Goal: Transaction & Acquisition: Purchase product/service

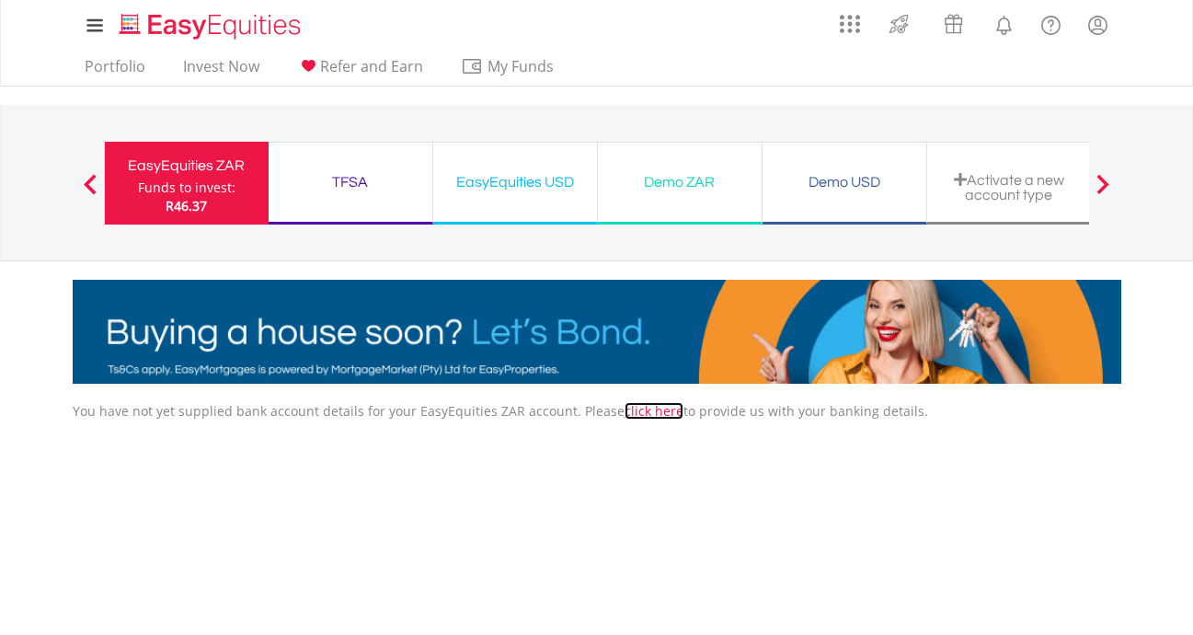
click at [638, 412] on link "click here" at bounding box center [654, 410] width 59 height 17
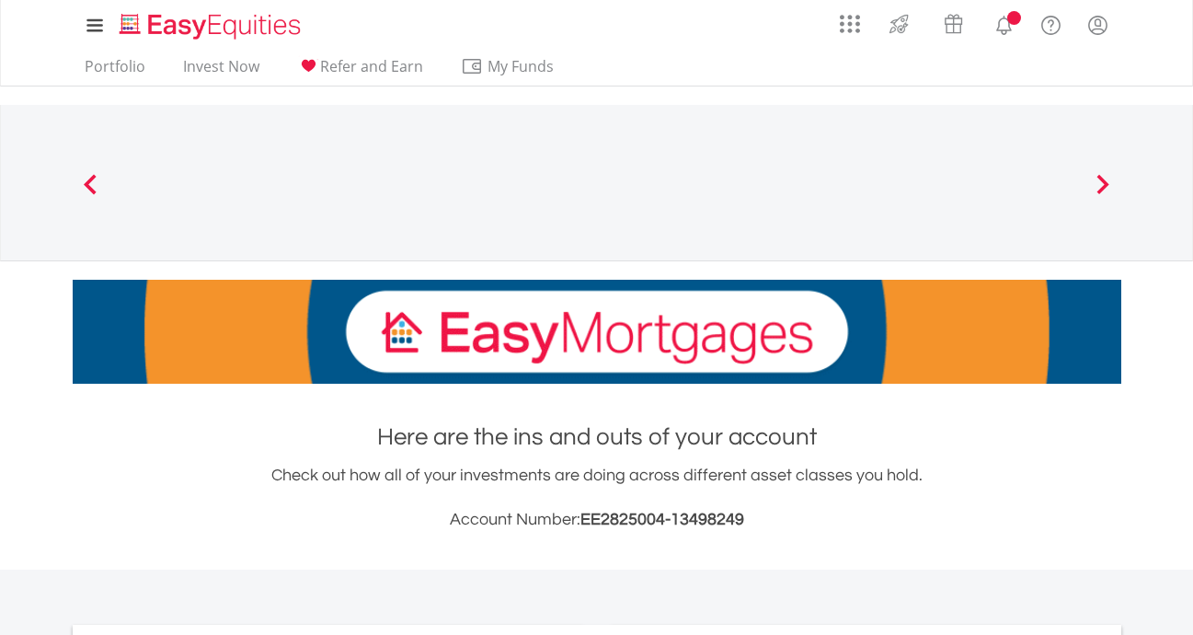
scroll to position [368, 0]
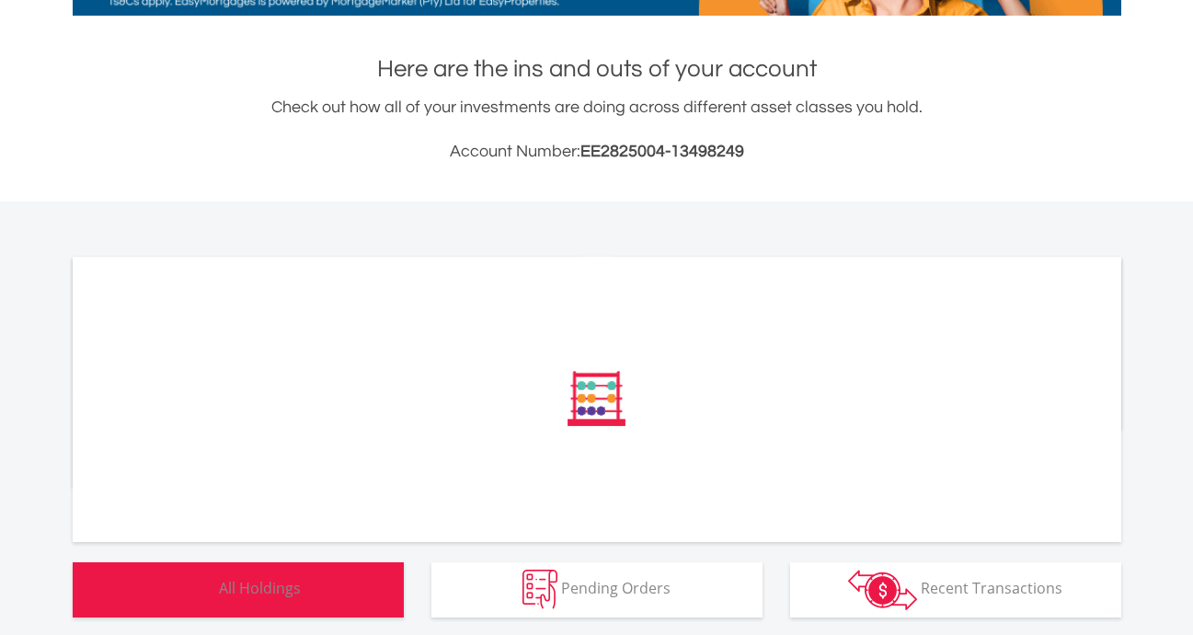
click at [277, 584] on span "All Holdings" at bounding box center [260, 588] width 82 height 20
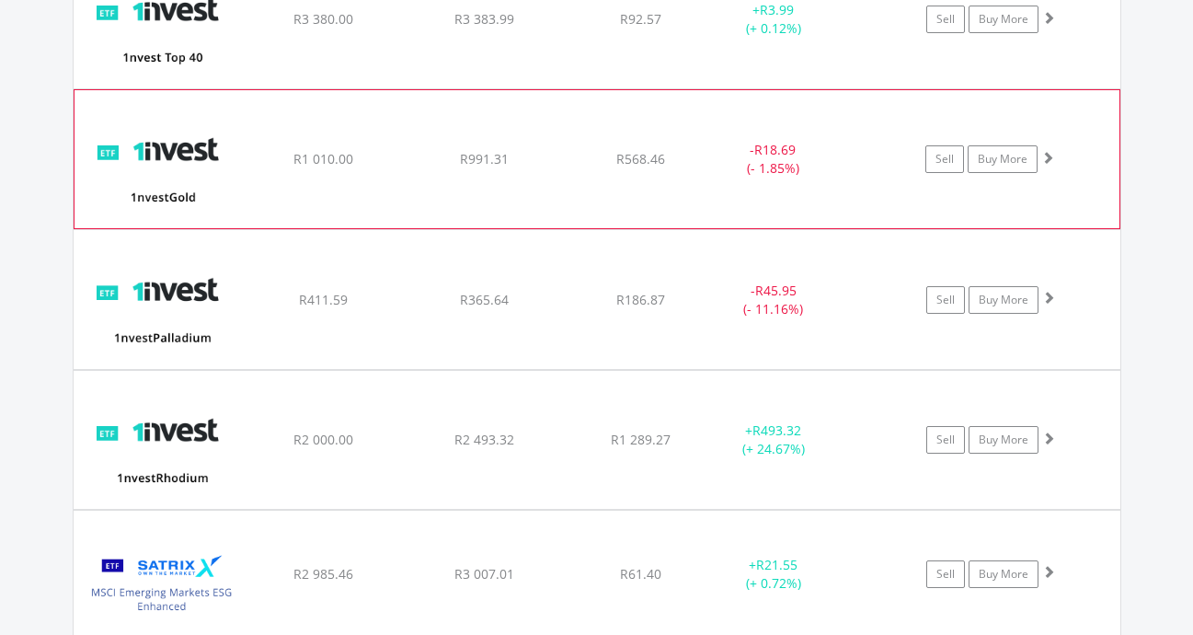
scroll to position [1567, 0]
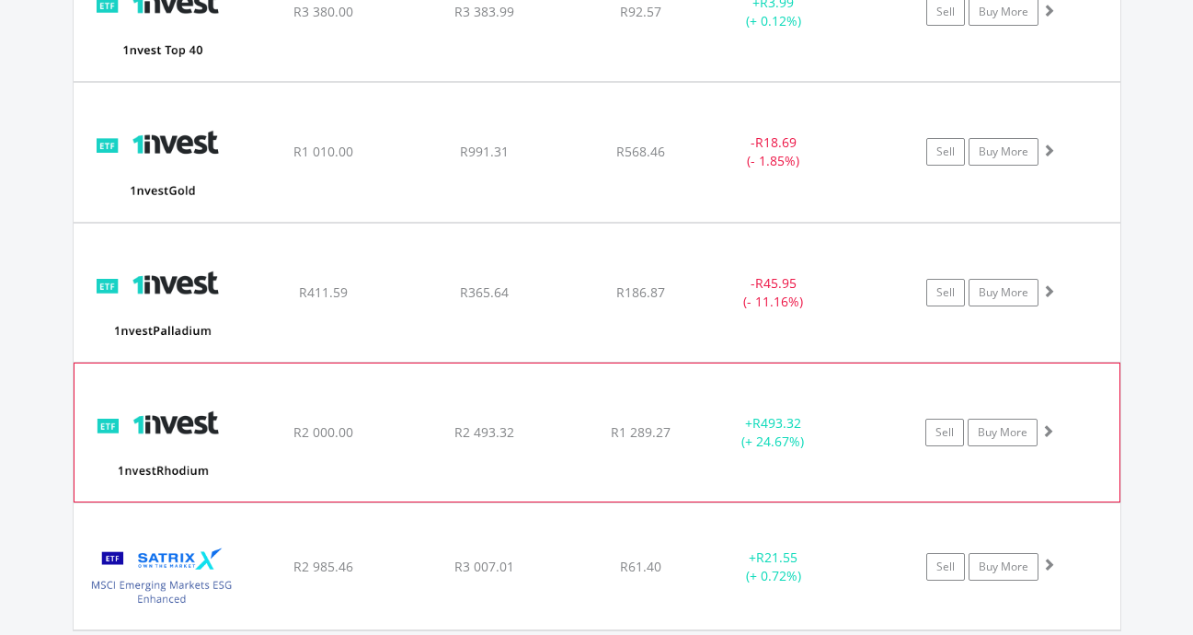
click at [1047, 427] on span at bounding box center [1047, 430] width 13 height 13
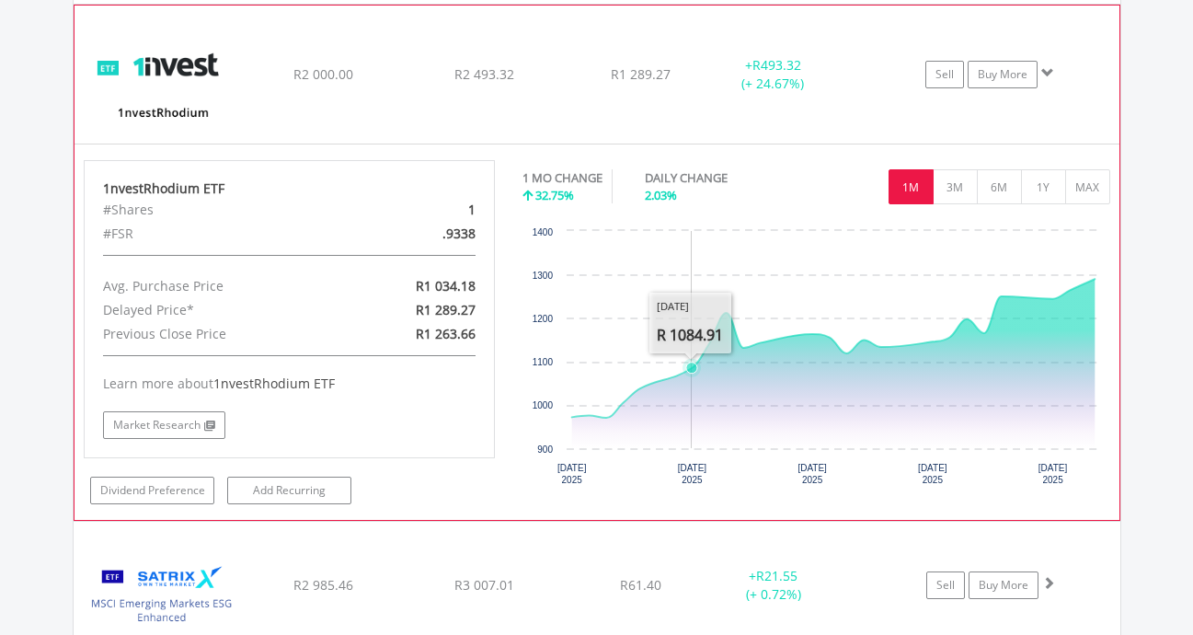
scroll to position [1935, 0]
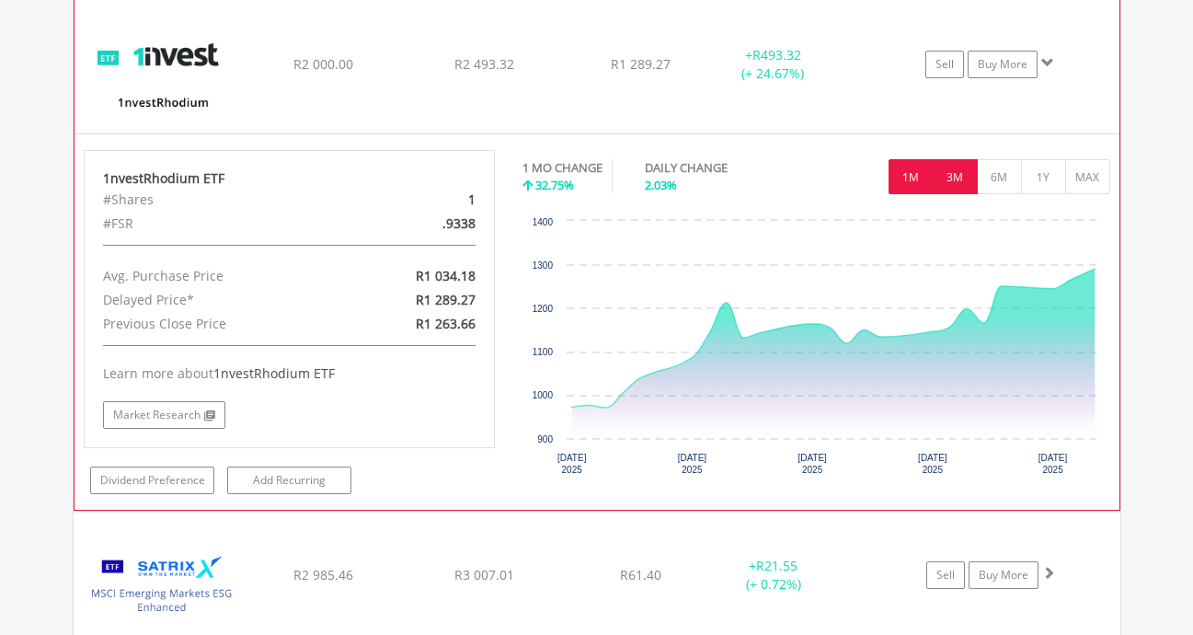
click at [962, 182] on button "3M" at bounding box center [955, 176] width 45 height 35
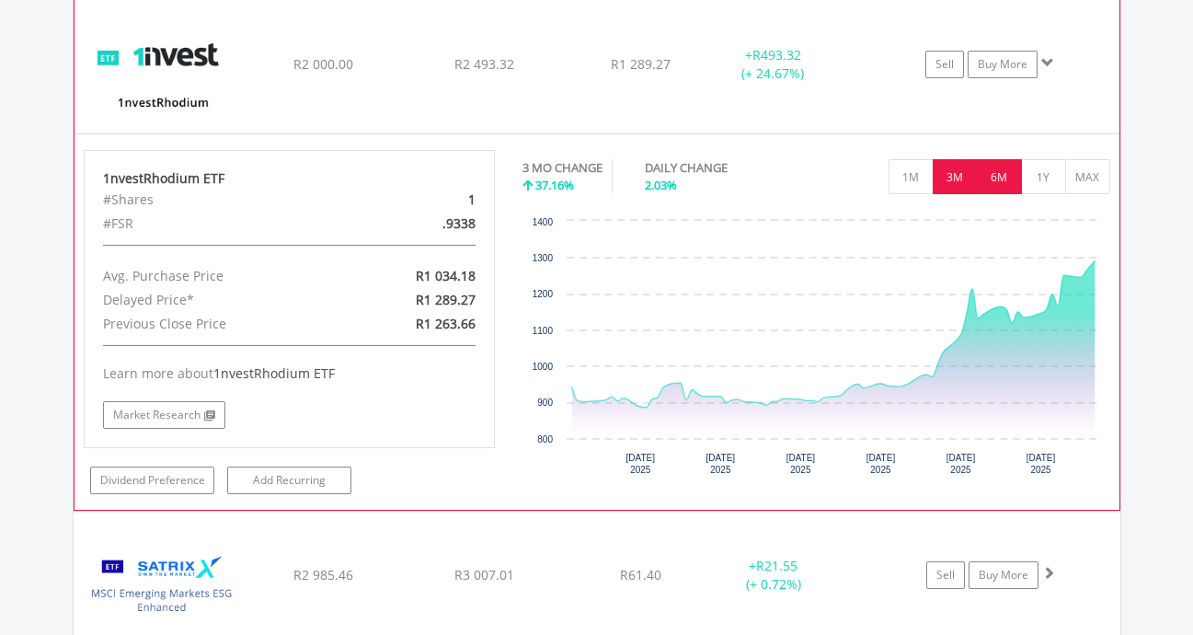
click at [996, 167] on button "6M" at bounding box center [999, 176] width 45 height 35
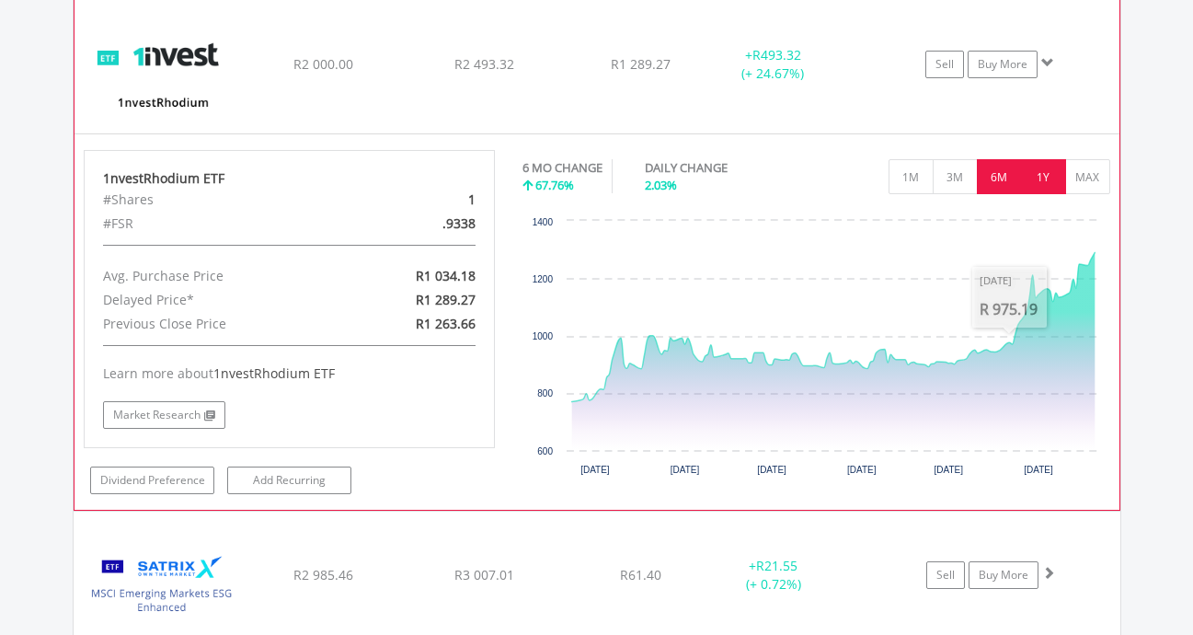
click at [1042, 168] on button "1Y" at bounding box center [1043, 176] width 45 height 35
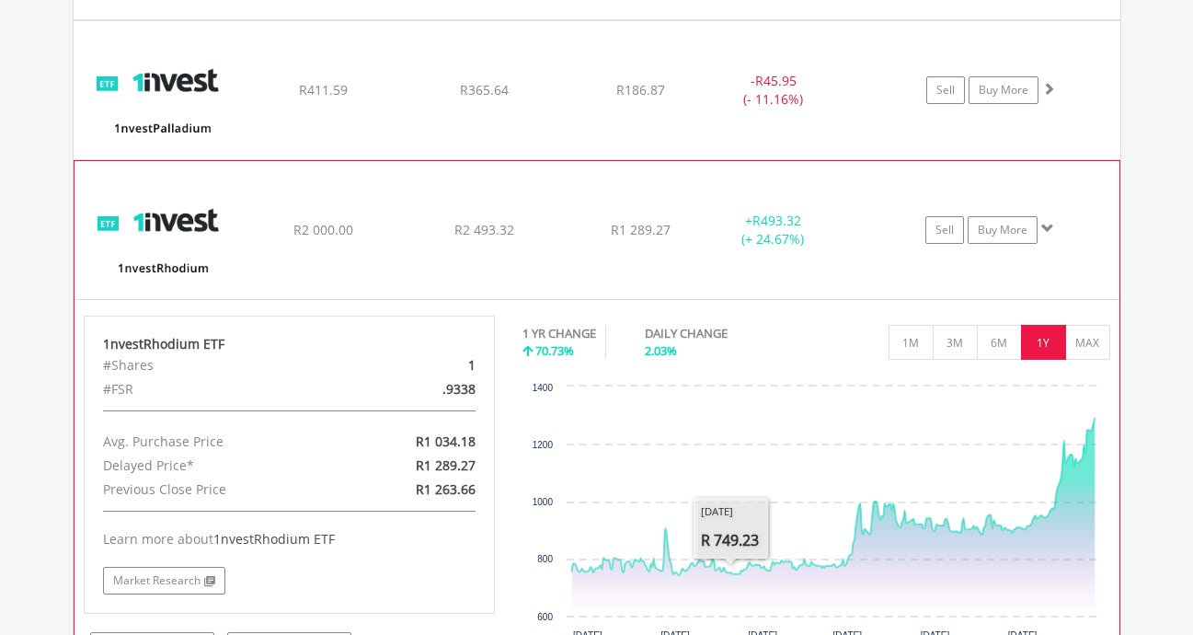
scroll to position [1751, 0]
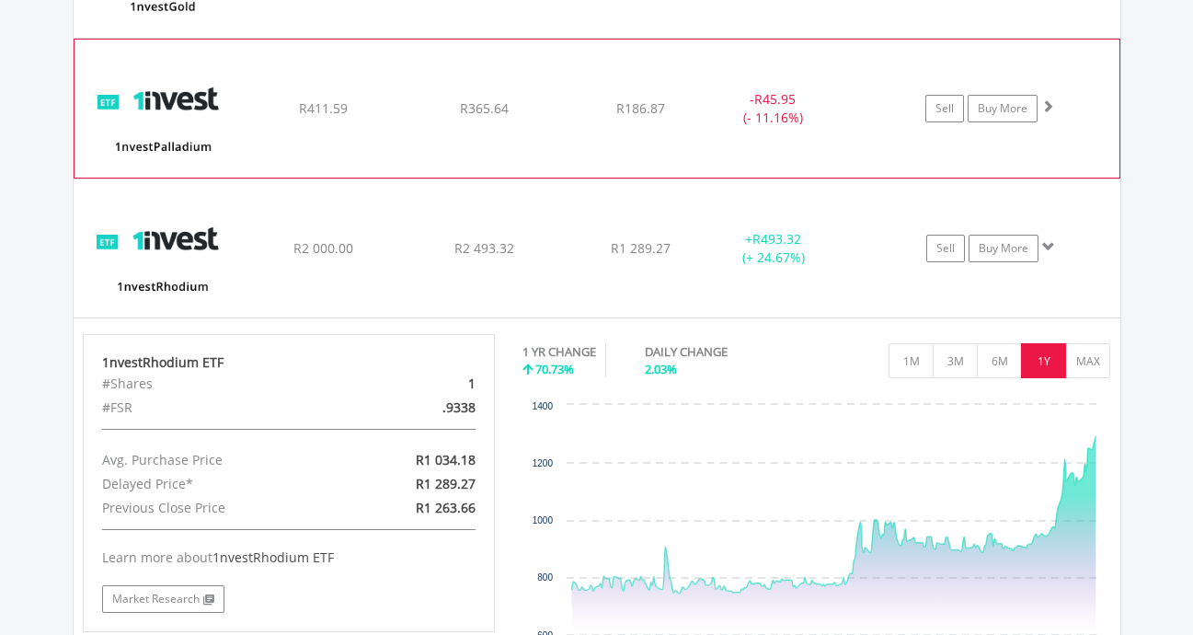
click at [1052, 109] on span at bounding box center [1047, 105] width 13 height 13
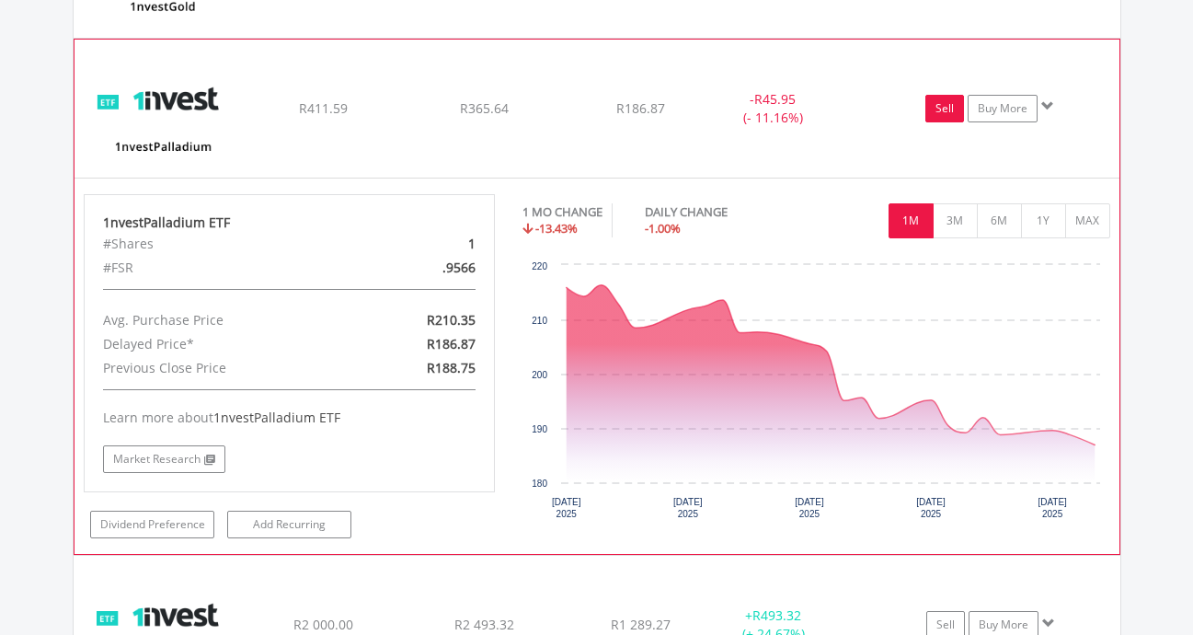
click at [949, 115] on link "Sell" at bounding box center [945, 109] width 39 height 28
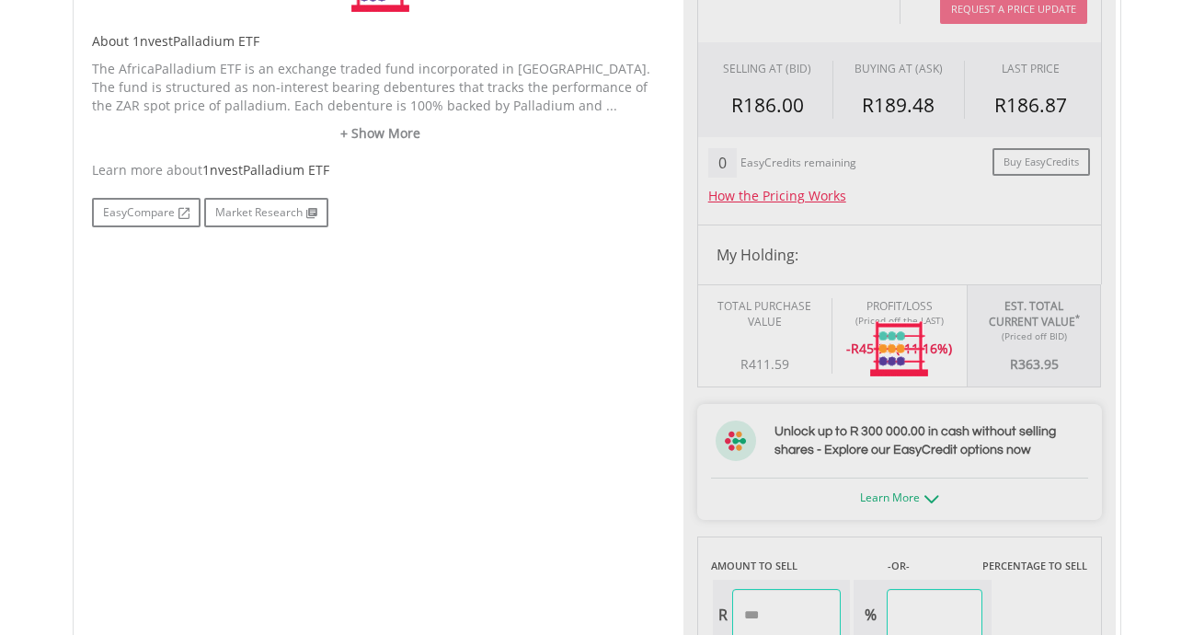
type input "******"
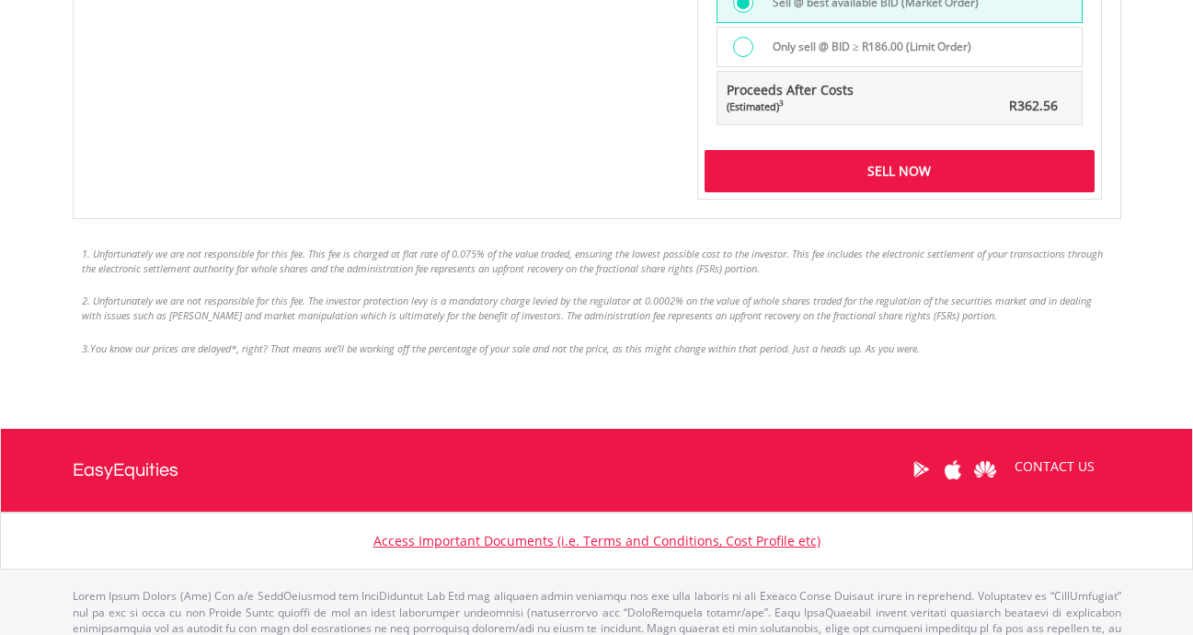
scroll to position [1489, 0]
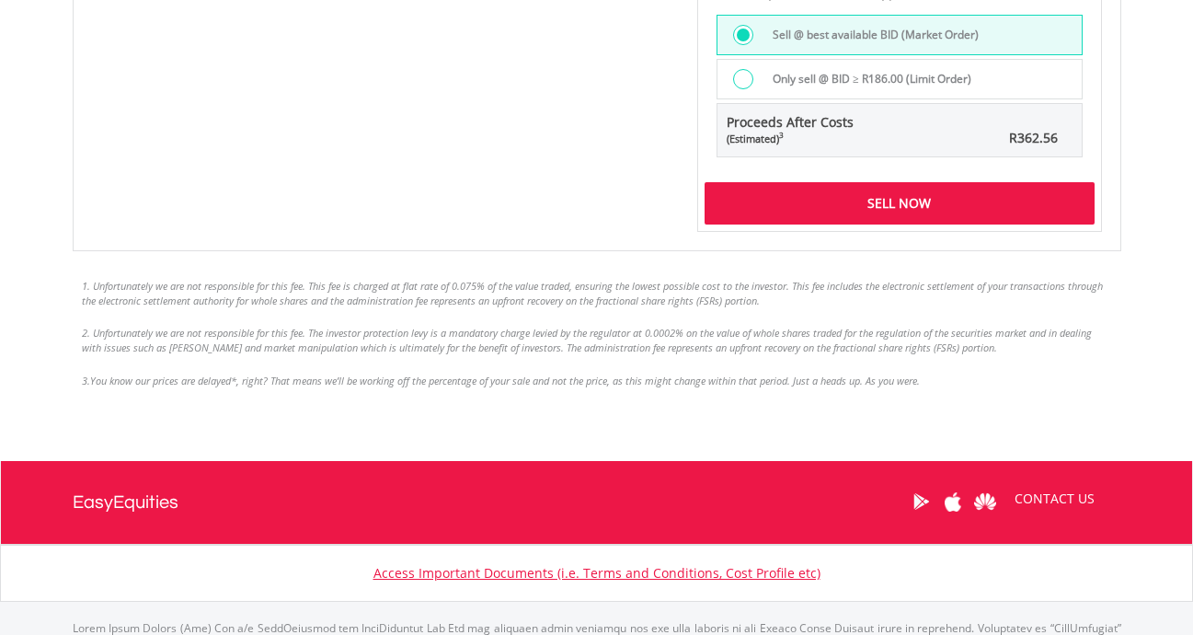
click at [955, 201] on div "Sell Now" at bounding box center [900, 203] width 390 height 42
